Goal: Task Accomplishment & Management: Use online tool/utility

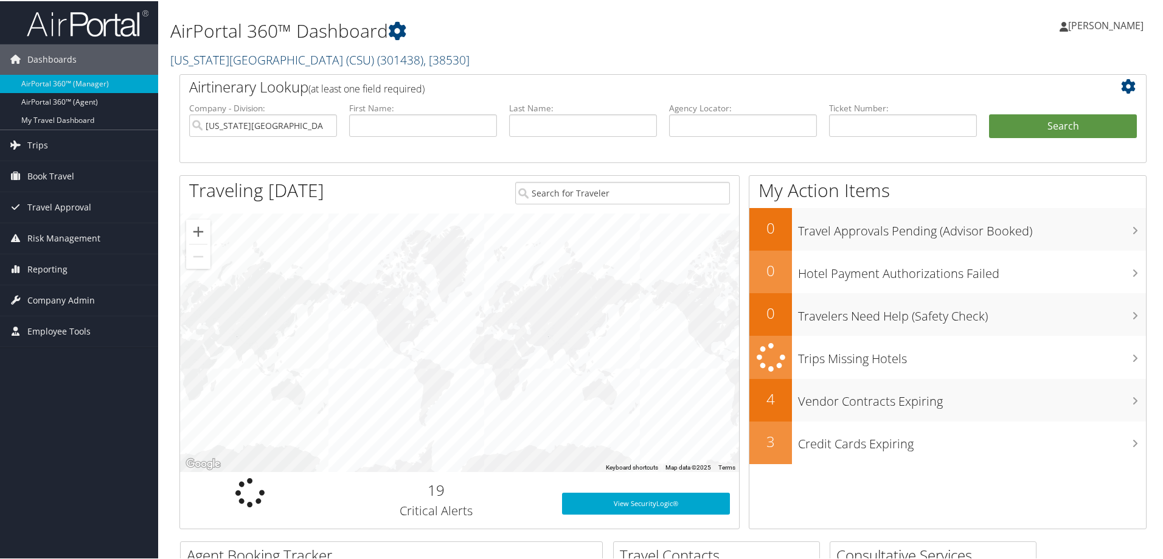
click at [207, 59] on link "California State University (CSU) ( 301438 ) , [ 38530 ]" at bounding box center [319, 58] width 299 height 16
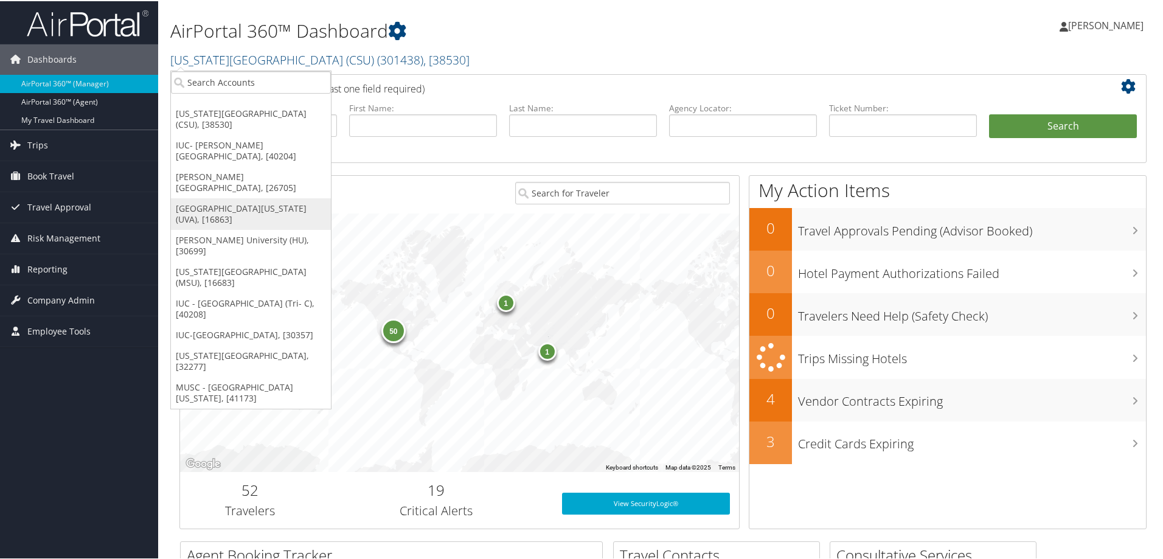
click at [200, 197] on link "[GEOGRAPHIC_DATA][US_STATE] (UVA), [16863]" at bounding box center [251, 213] width 160 height 32
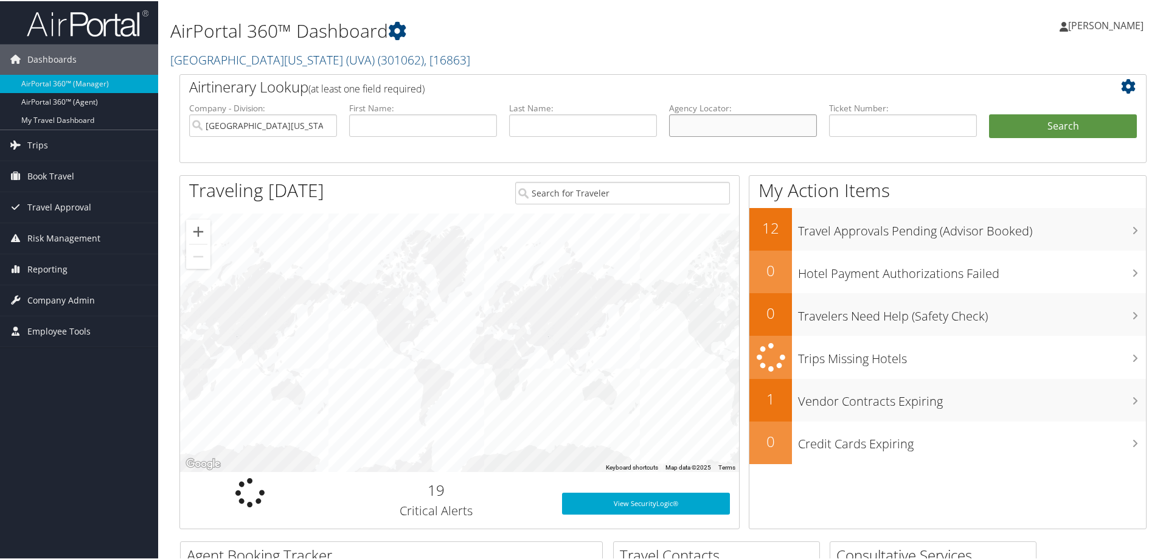
click at [698, 123] on input "text" at bounding box center [743, 124] width 148 height 23
type input "d6x1wz"
click at [1076, 127] on button "Search" at bounding box center [1063, 125] width 148 height 24
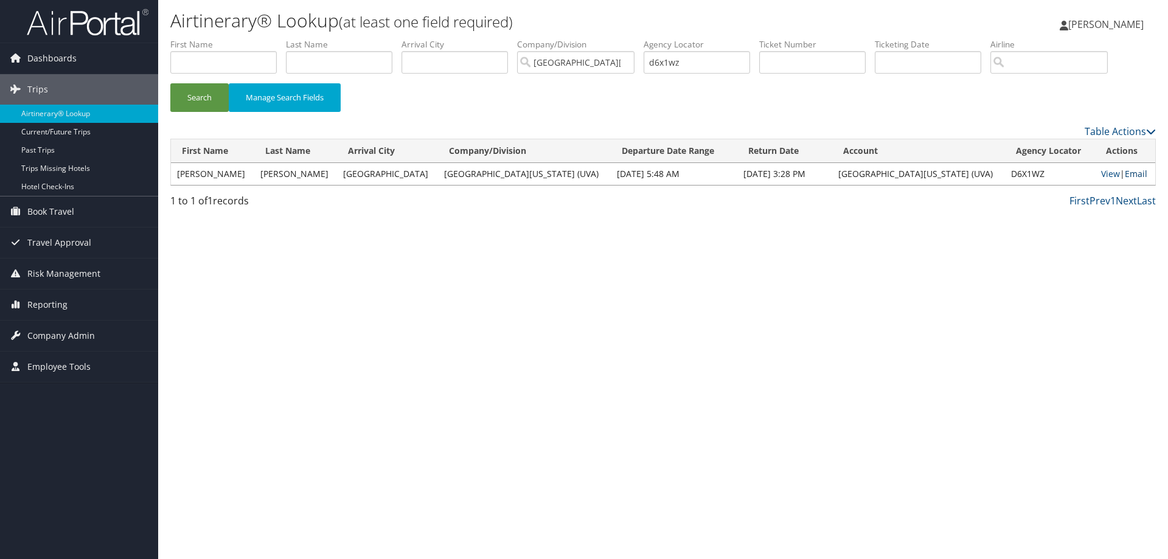
click at [1125, 175] on link "Email" at bounding box center [1136, 174] width 23 height 12
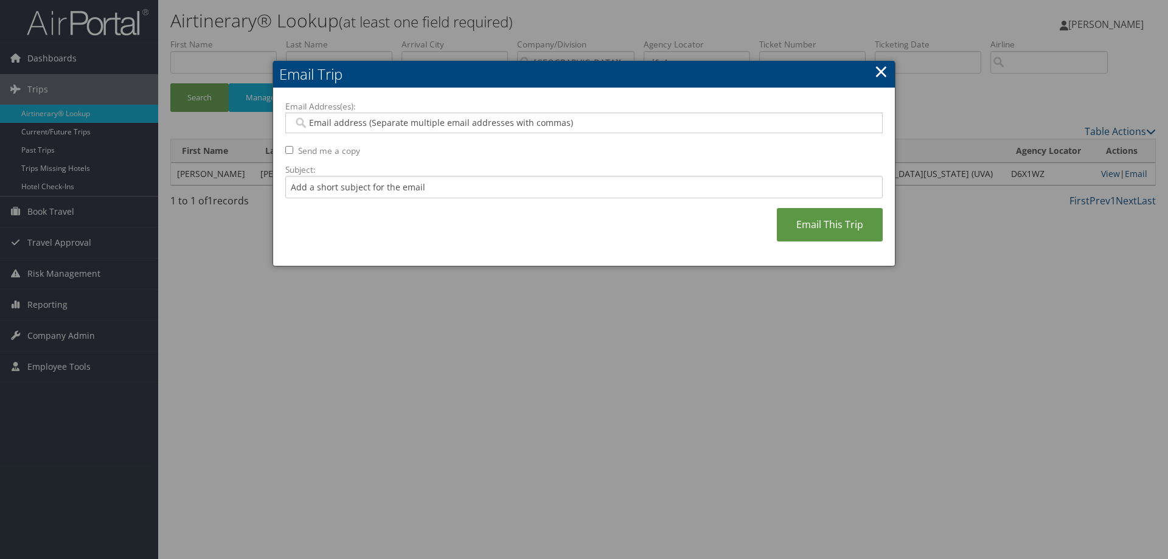
paste input "th3sn@uvahealth.org"
type input "th3sn@uvahealth.org"
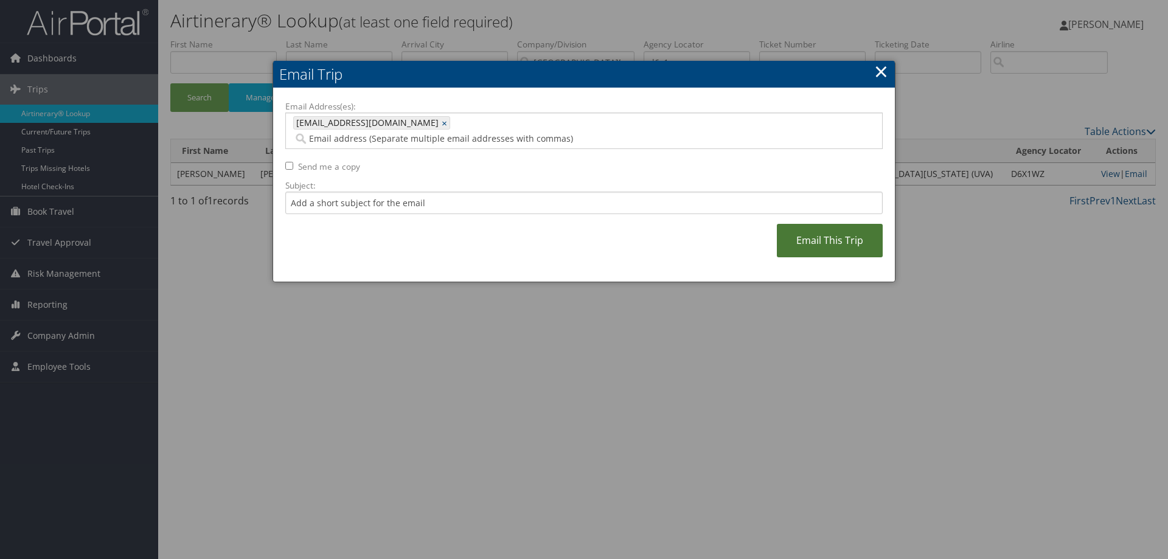
click at [840, 228] on link "Email This Trip" at bounding box center [830, 240] width 106 height 33
